Goal: Transaction & Acquisition: Book appointment/travel/reservation

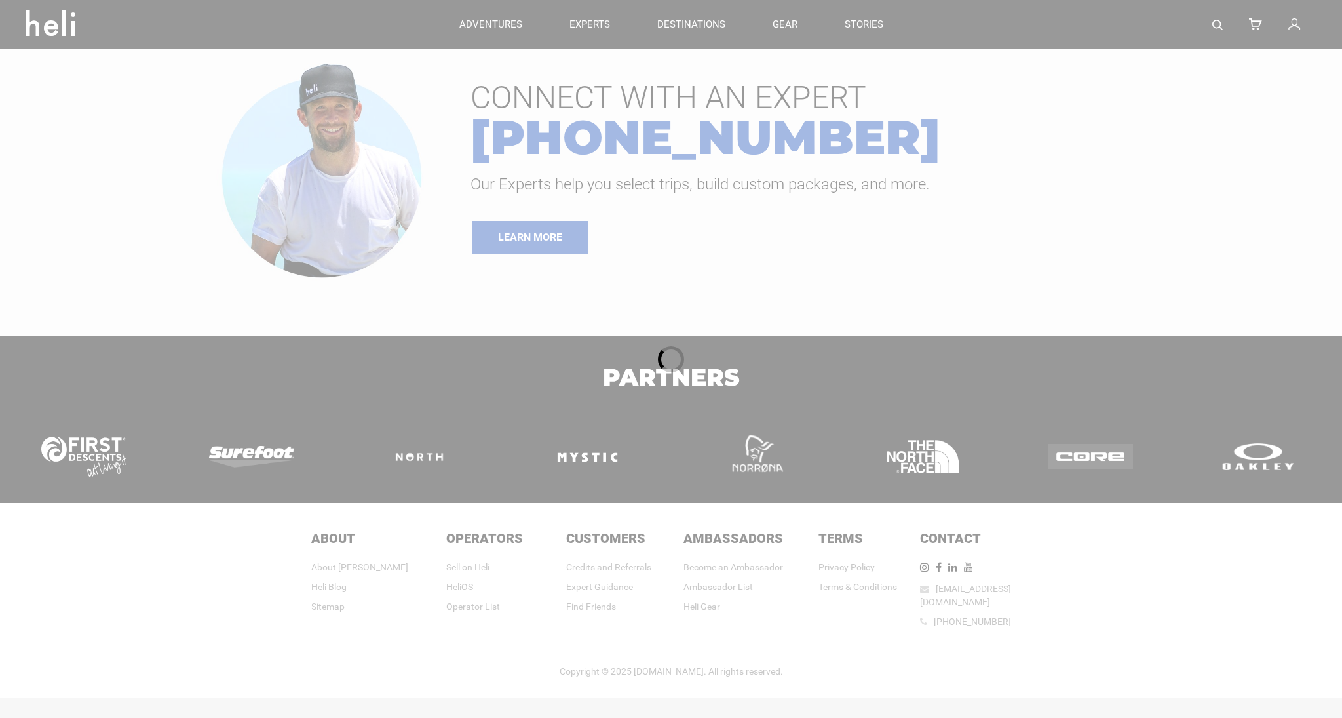
type input "Heli Skiing"
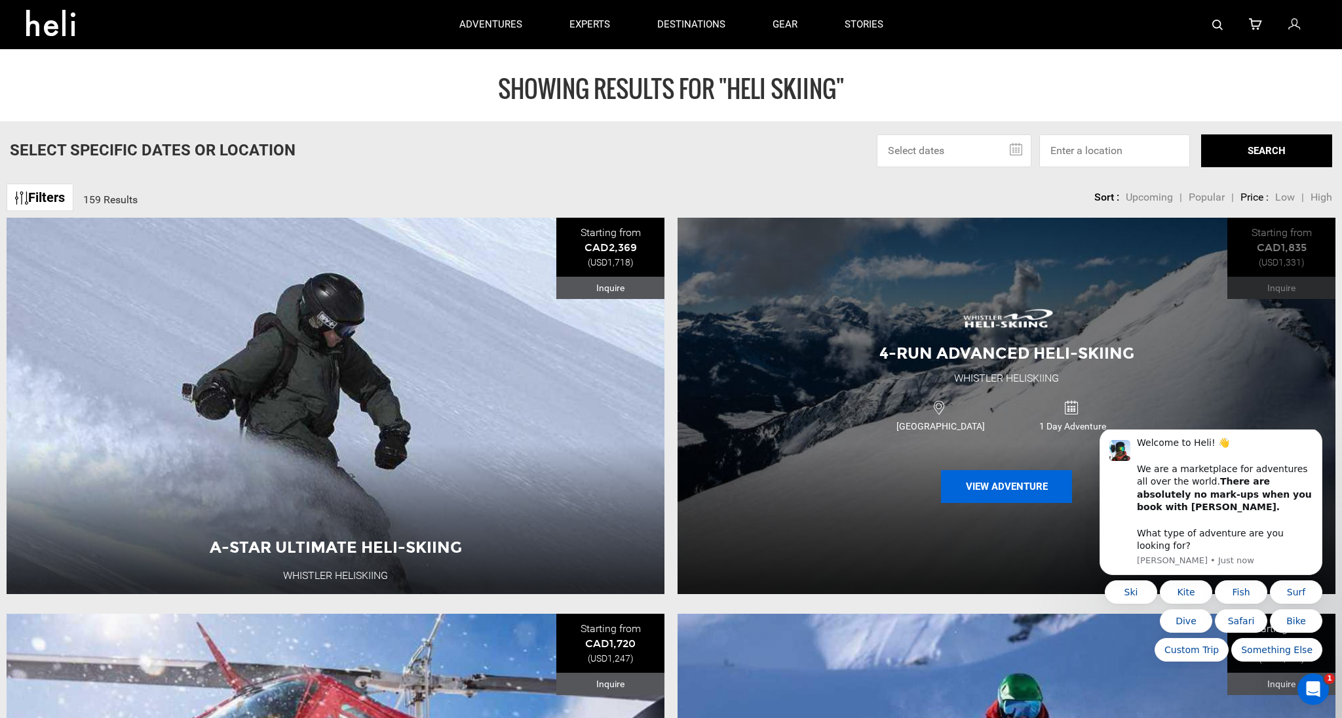
click at [977, 482] on button "View Adventure" at bounding box center [1006, 486] width 131 height 33
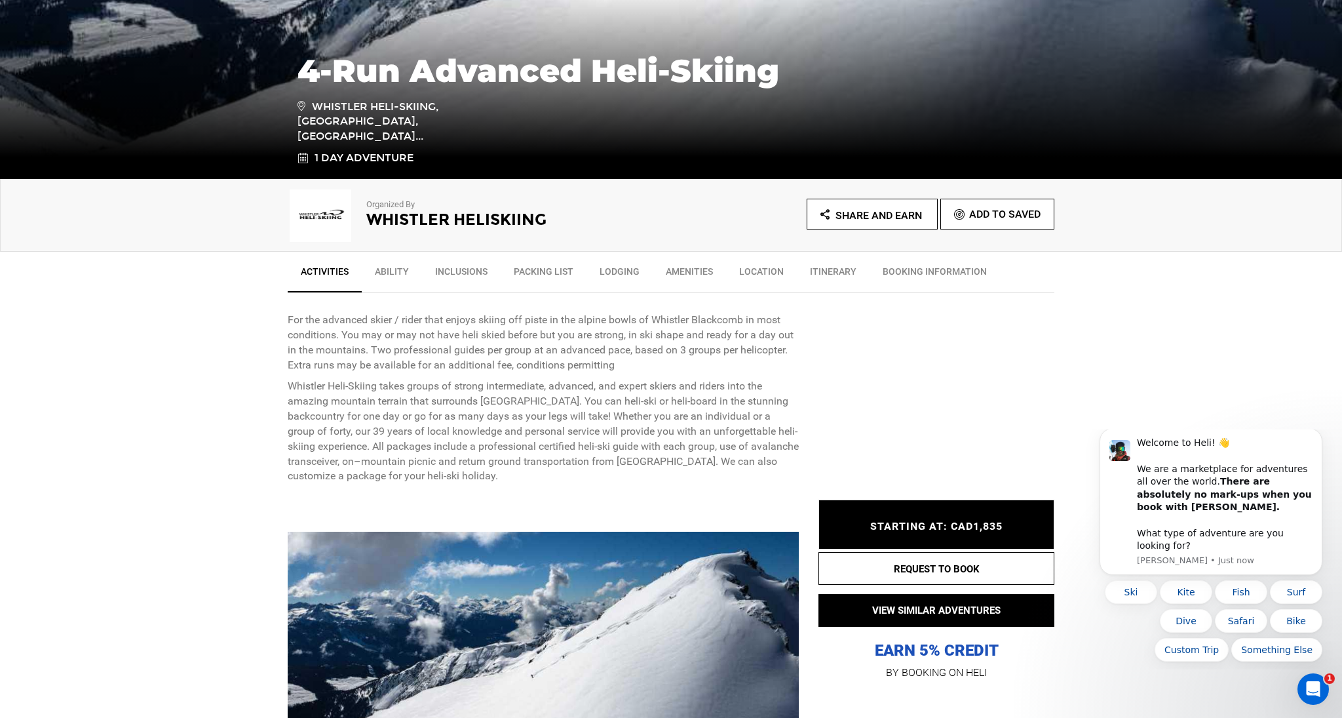
scroll to position [263, 0]
click at [401, 273] on link "Ability" at bounding box center [392, 274] width 60 height 33
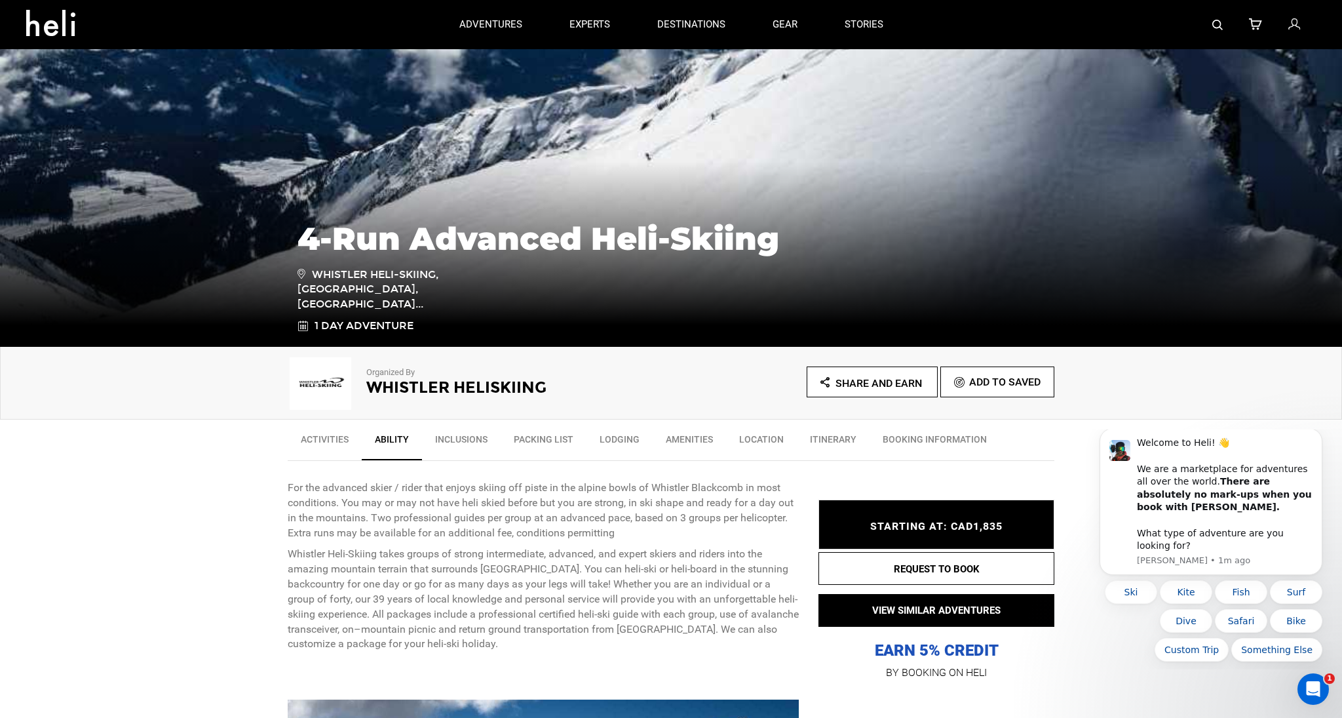
scroll to position [93, 0]
